Goal: Check status: Check status

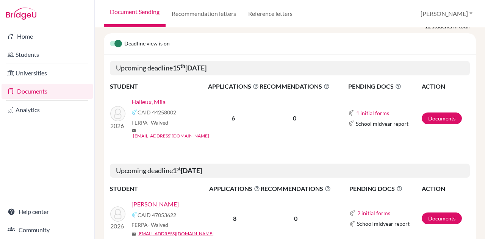
scroll to position [138, 0]
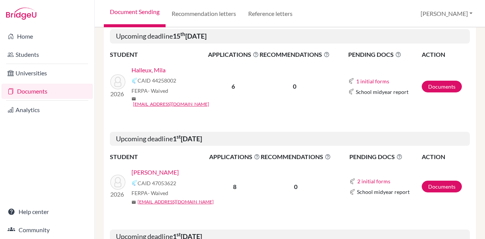
click at [152, 70] on link "Halleux, Mila" at bounding box center [148, 70] width 34 height 9
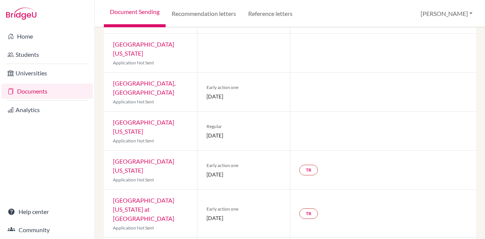
scroll to position [107, 0]
click at [130, 197] on link "University of North Carolina at Chapel Hill" at bounding box center [143, 209] width 61 height 25
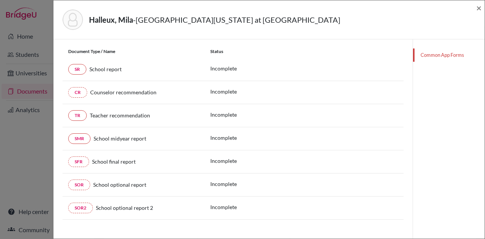
scroll to position [129, 0]
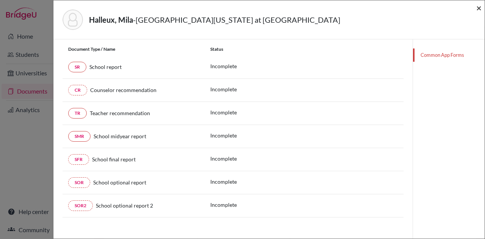
click at [480, 10] on span "×" at bounding box center [478, 7] width 5 height 11
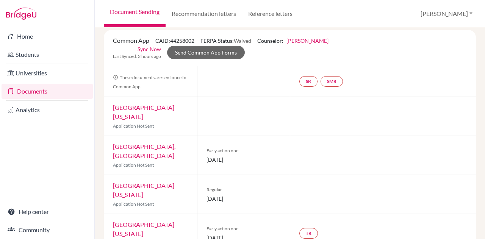
scroll to position [108, 0]
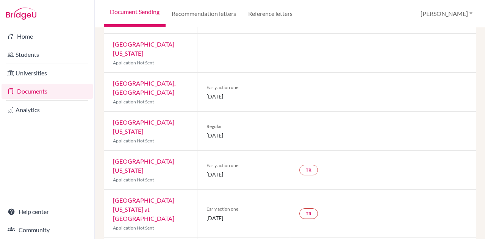
click at [162, 197] on link "University of North Carolina at Chapel Hill" at bounding box center [143, 209] width 61 height 25
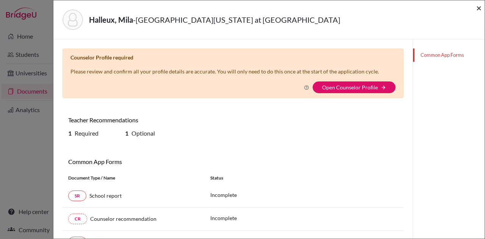
click at [479, 10] on span "×" at bounding box center [478, 7] width 5 height 11
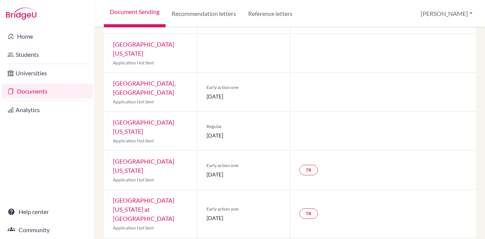
click at [41, 93] on link "Documents" at bounding box center [47, 91] width 91 height 15
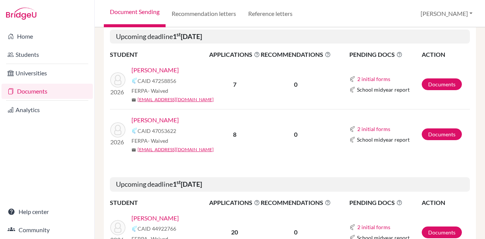
scroll to position [241, 0]
click at [153, 66] on link "Chen, Sanoé" at bounding box center [154, 69] width 47 height 9
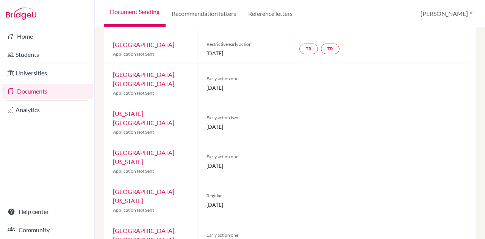
scroll to position [138, 0]
click at [201, 20] on link "Recommendation letters" at bounding box center [204, 13] width 77 height 27
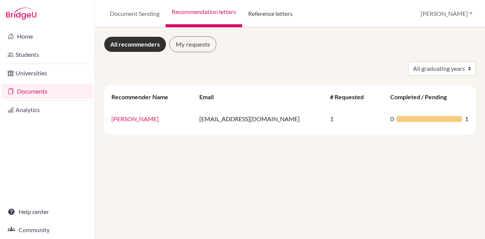
click at [274, 9] on link "Reference letters" at bounding box center [270, 13] width 56 height 27
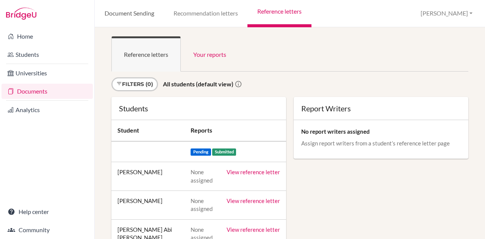
click at [133, 16] on link "Document Sending" at bounding box center [129, 13] width 69 height 27
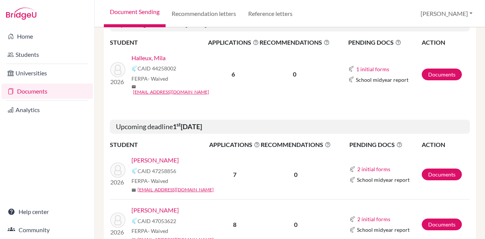
scroll to position [151, 0]
click at [157, 155] on link "[PERSON_NAME]" at bounding box center [154, 159] width 47 height 9
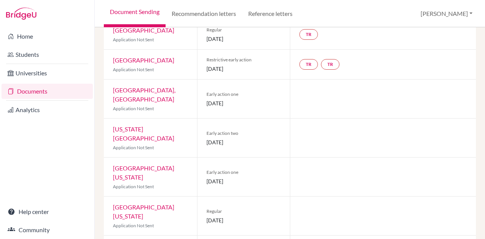
scroll to position [156, 0]
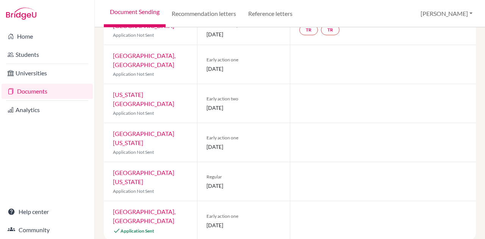
click at [148, 138] on link "[GEOGRAPHIC_DATA][US_STATE]" at bounding box center [143, 138] width 61 height 16
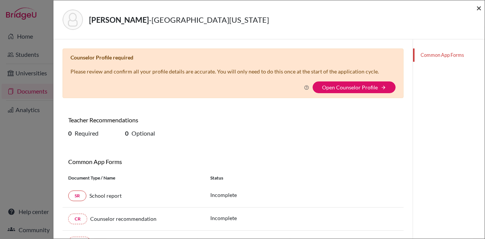
click at [480, 8] on span "×" at bounding box center [478, 7] width 5 height 11
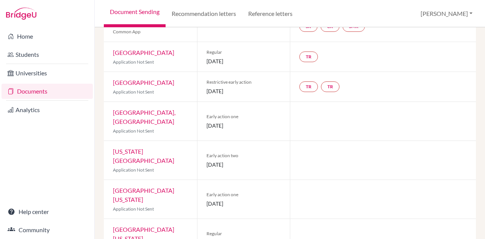
scroll to position [105, 0]
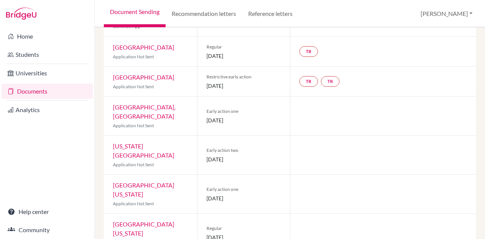
click at [145, 79] on link "[GEOGRAPHIC_DATA]" at bounding box center [143, 77] width 61 height 7
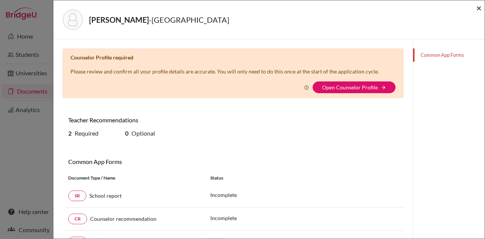
click at [480, 9] on span "×" at bounding box center [478, 7] width 5 height 11
